Goal: Find specific page/section: Find specific page/section

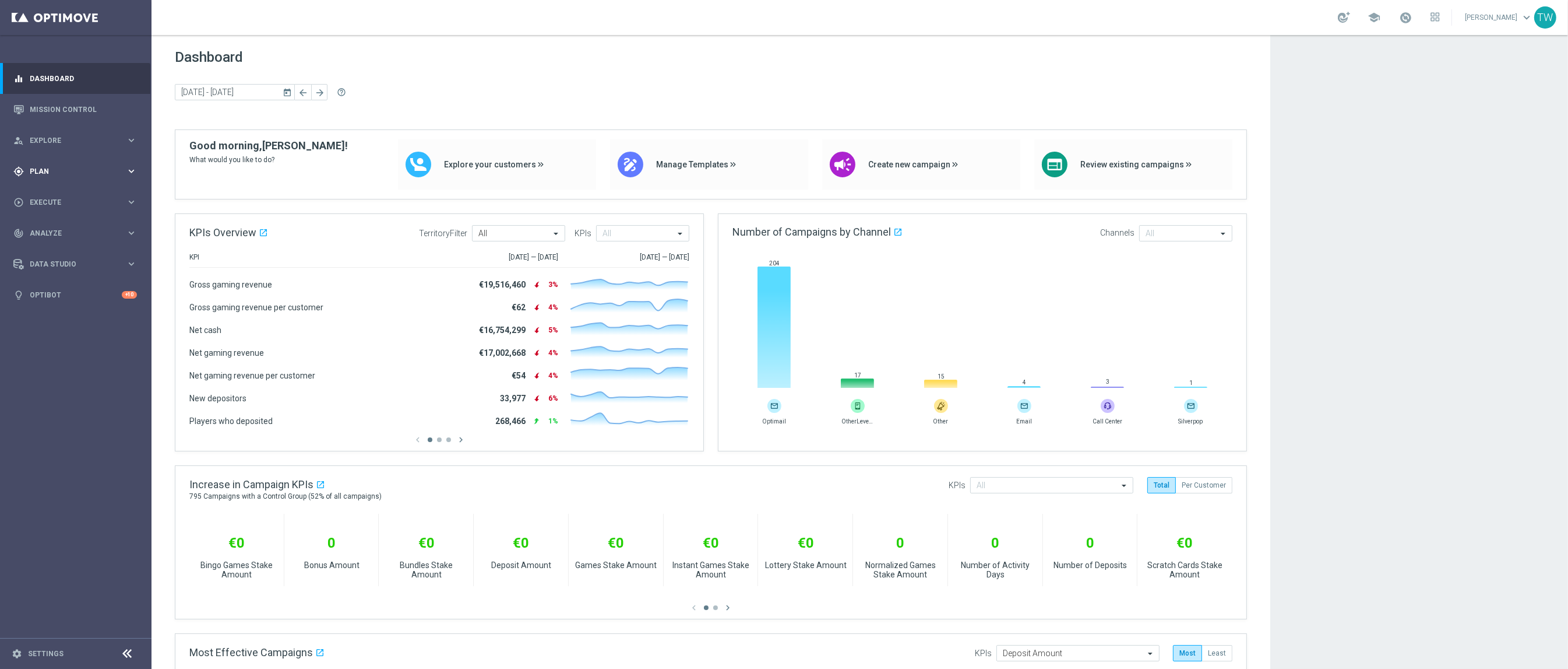
click at [116, 175] on div "gps_fixed Plan" at bounding box center [69, 171] width 112 height 10
click at [87, 229] on span "Templates" at bounding box center [72, 230] width 83 height 7
click at [60, 247] on link "Optimail" at bounding box center [79, 248] width 85 height 9
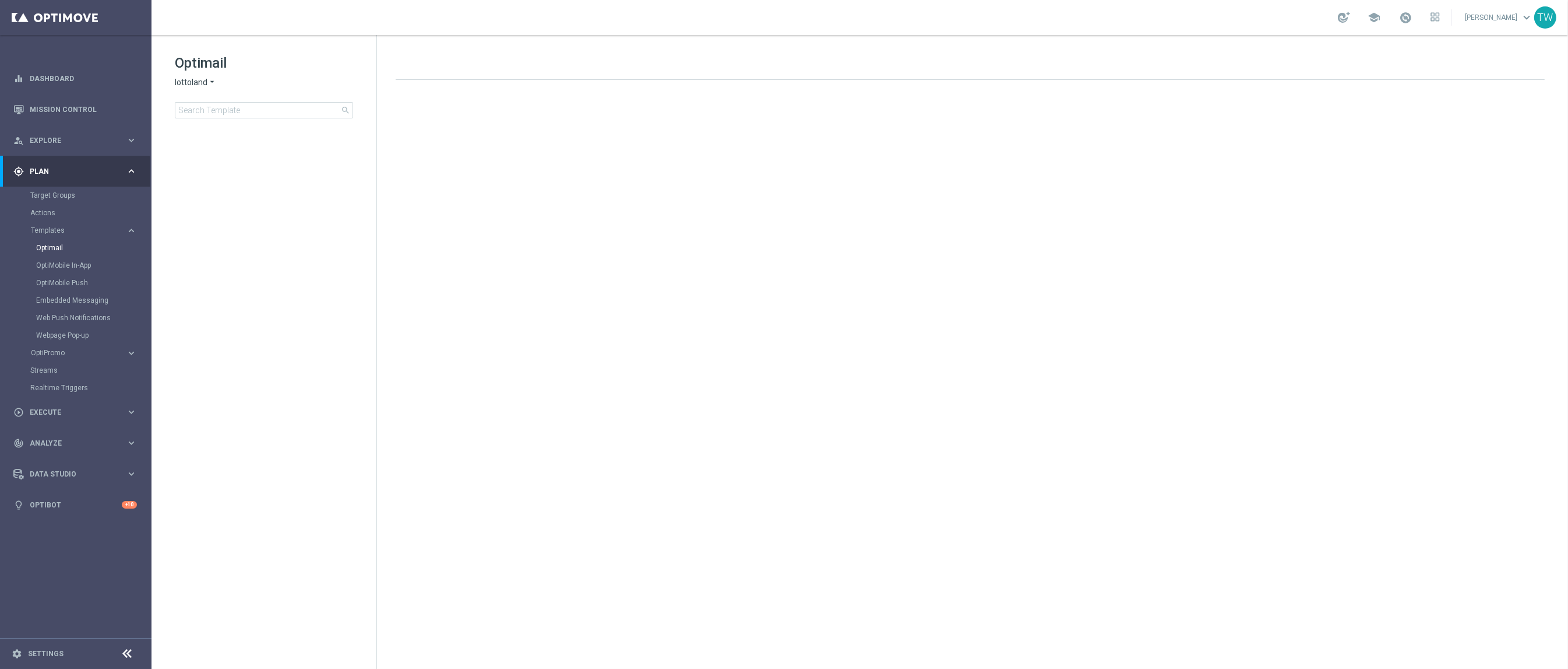
click at [192, 77] on div "Optimail lottoland arrow_drop_down × lottoland search" at bounding box center [275, 86] width 202 height 64
click at [192, 84] on span "lottoland" at bounding box center [191, 83] width 33 height 11
click at [213, 106] on div "KenoGO" at bounding box center [218, 110] width 87 height 14
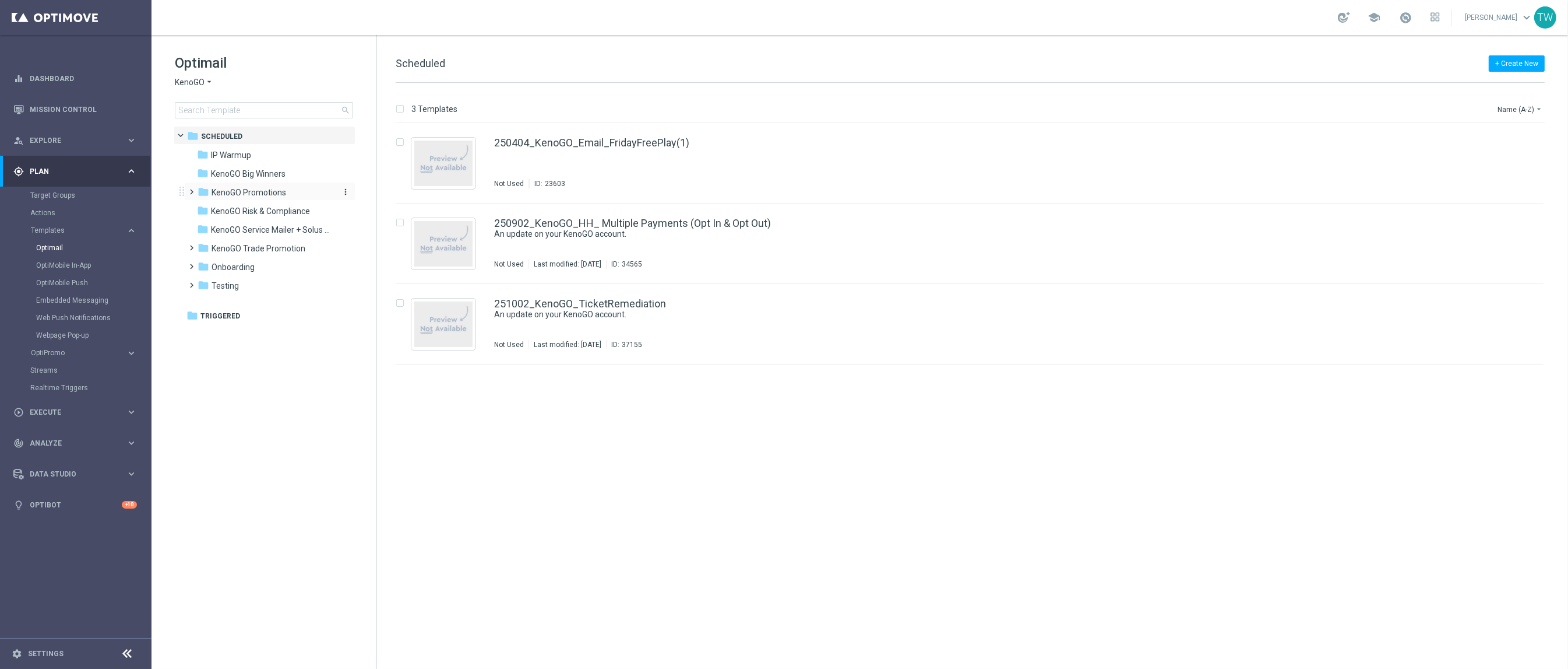
click at [295, 192] on div "folder KenoGO Promotions" at bounding box center [264, 193] width 134 height 13
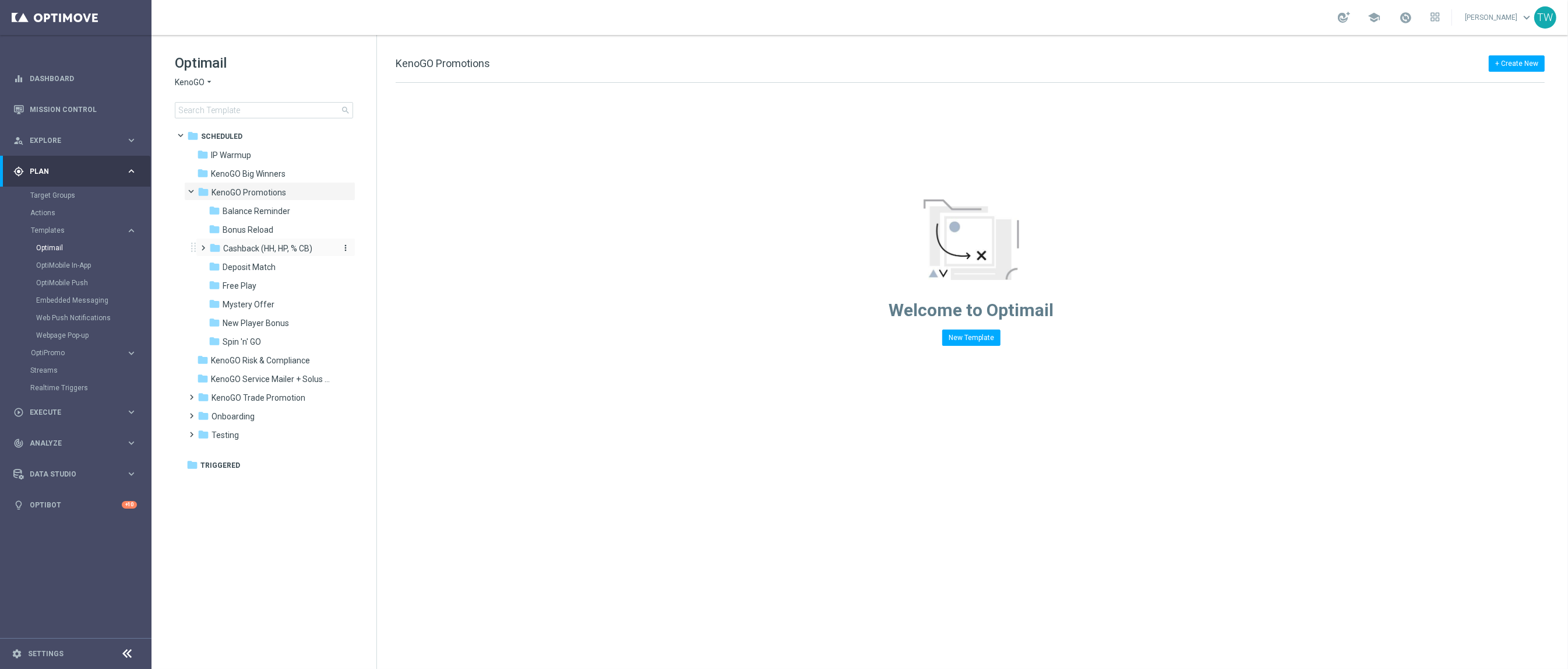
click at [302, 250] on span "Cashback (HH, HP, % CB)" at bounding box center [267, 248] width 89 height 10
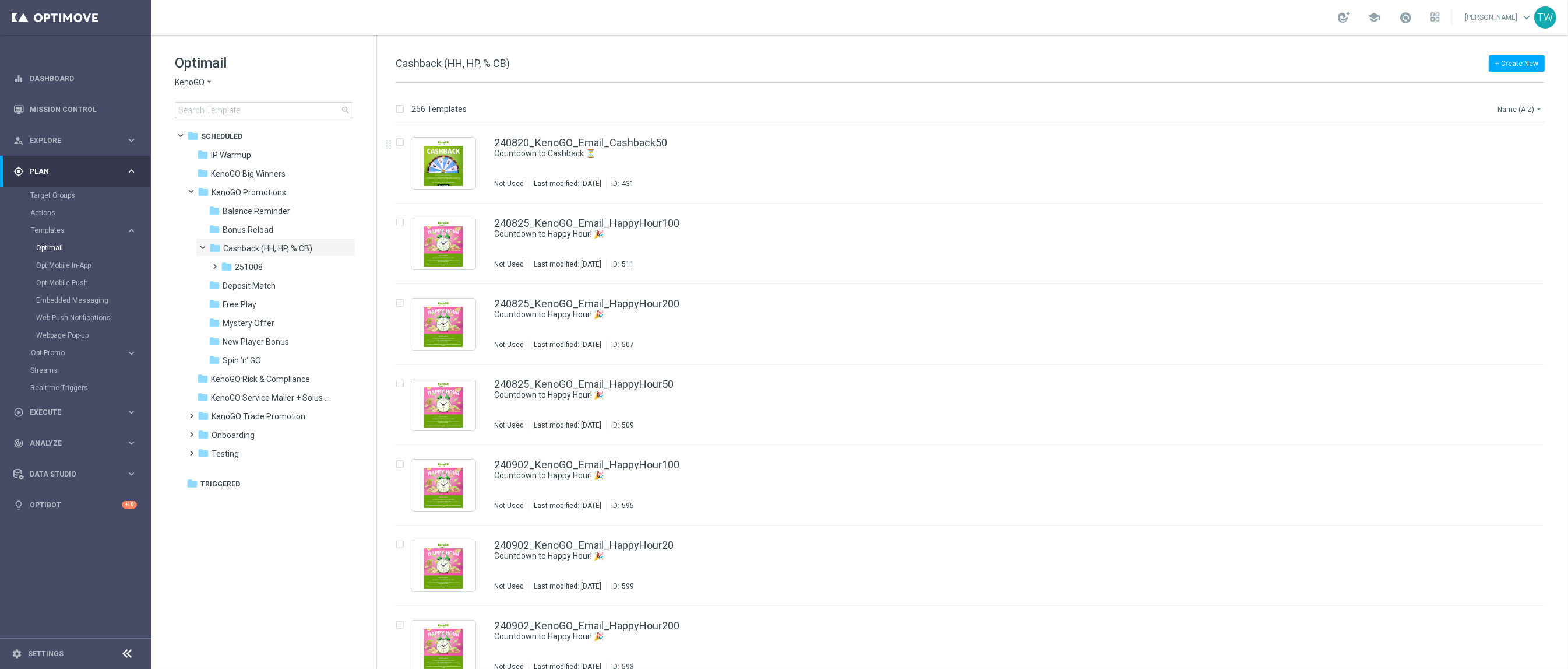
click at [1496, 112] on button "Name (A-Z) arrow_drop_down" at bounding box center [1520, 109] width 49 height 14
click at [1504, 162] on span "Date Modified (Newest)" at bounding box center [1499, 161] width 78 height 8
